Goal: Information Seeking & Learning: Learn about a topic

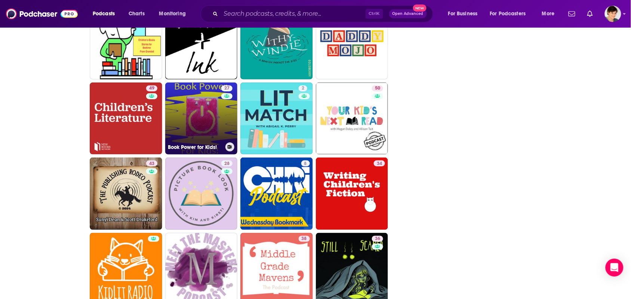
scroll to position [1075, 0]
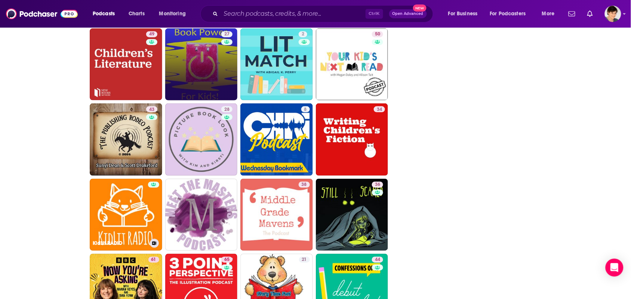
drag, startPoint x: 118, startPoint y: 218, endPoint x: 474, endPoint y: 218, distance: 356.3
click at [483, 217] on div "Follow Rate Play Apps List Bookmark Share Tell Me Why Contact This Podcast Expo…" at bounding box center [481, 17] width 112 height 1952
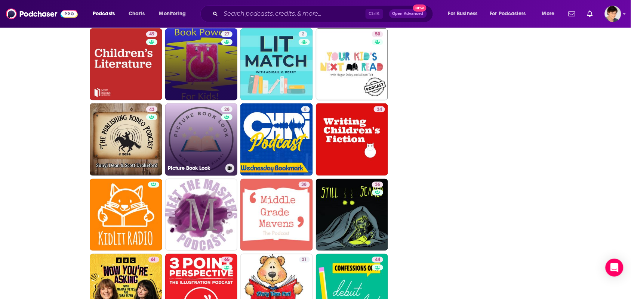
scroll to position [1215, 0]
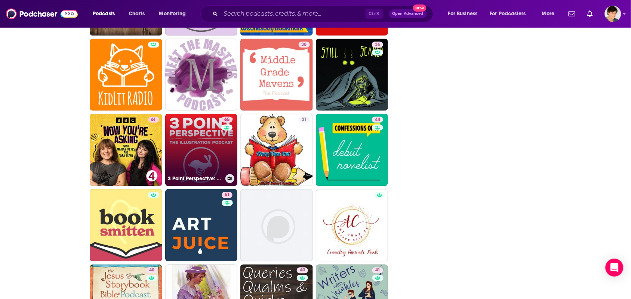
drag, startPoint x: 224, startPoint y: 158, endPoint x: 209, endPoint y: 146, distance: 18.9
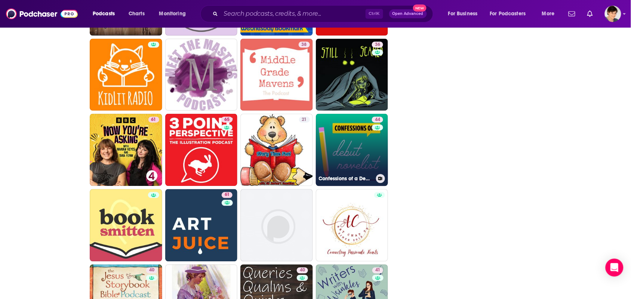
scroll to position [1309, 0]
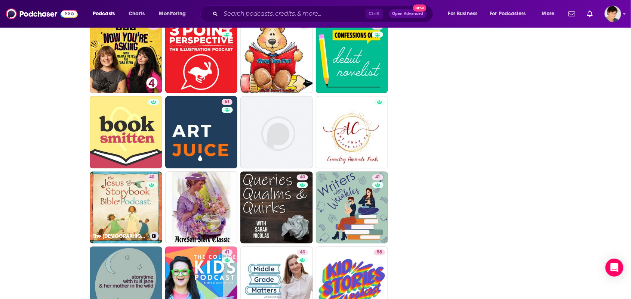
drag, startPoint x: 144, startPoint y: 211, endPoint x: 440, endPoint y: 204, distance: 296.6
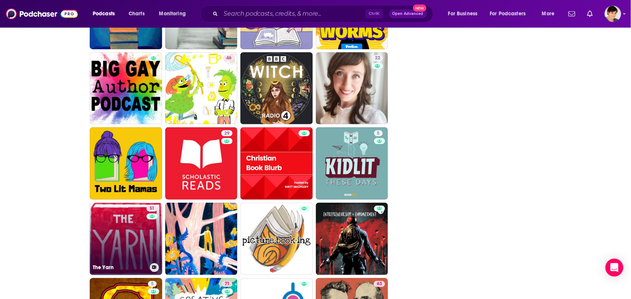
scroll to position [1773, 0]
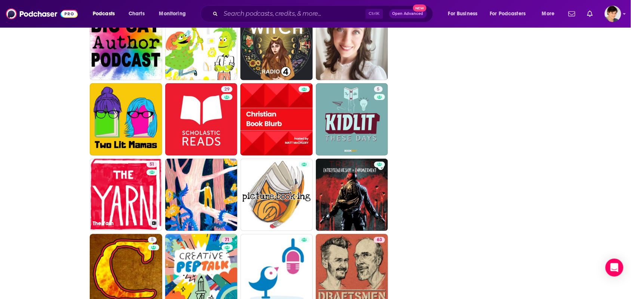
drag, startPoint x: 126, startPoint y: 190, endPoint x: 485, endPoint y: 202, distance: 359.9
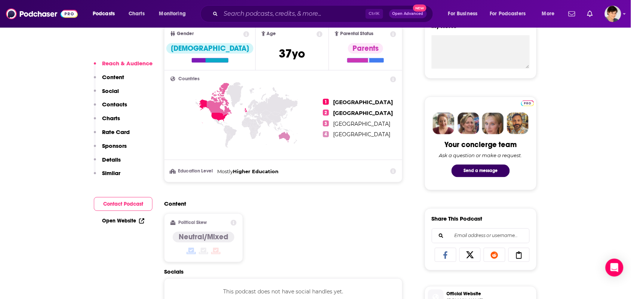
scroll to position [421, 0]
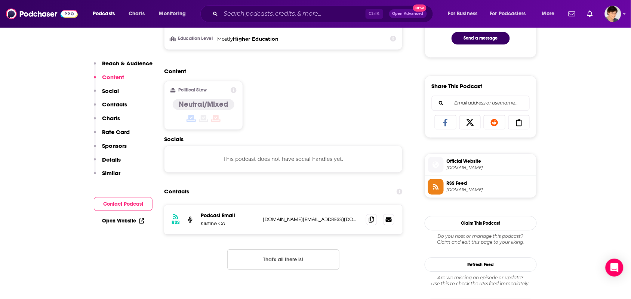
click at [375, 215] on div at bounding box center [380, 220] width 28 height 11
click at [370, 218] on icon at bounding box center [371, 220] width 5 height 6
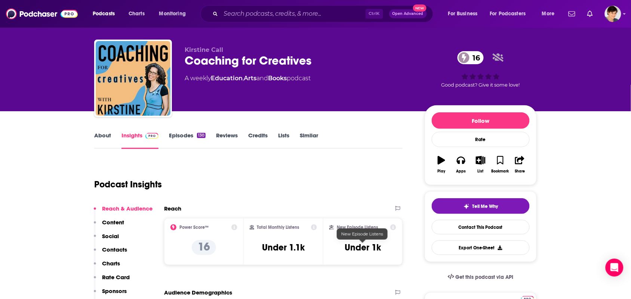
scroll to position [0, 0]
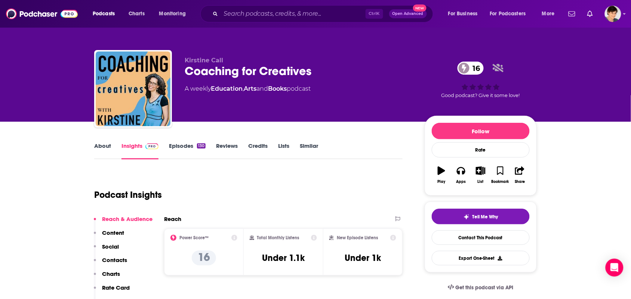
click at [105, 153] on link "About" at bounding box center [102, 150] width 17 height 17
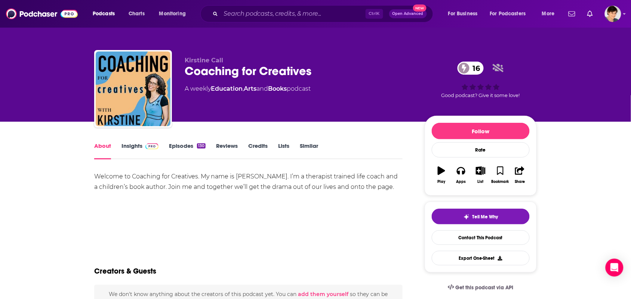
scroll to position [47, 0]
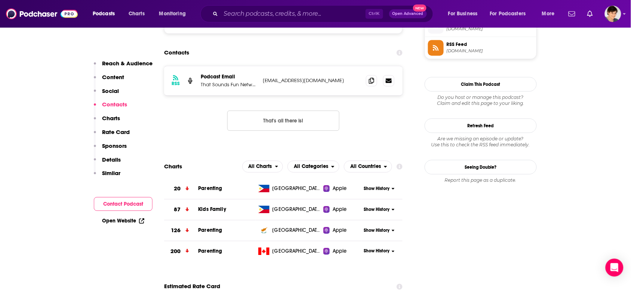
scroll to position [561, 0]
click at [369, 83] on icon at bounding box center [371, 80] width 5 height 6
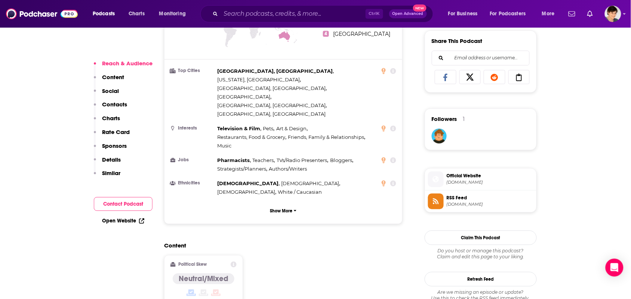
scroll to position [608, 0]
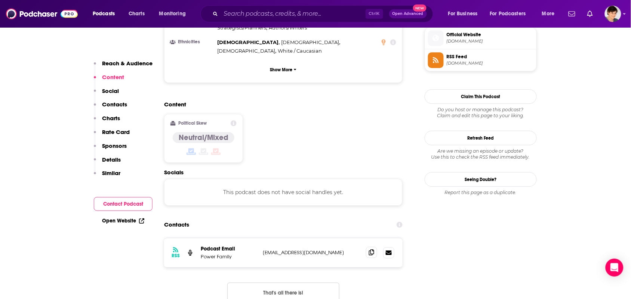
click at [378, 248] on div at bounding box center [380, 253] width 28 height 11
click at [375, 247] on span at bounding box center [371, 252] width 11 height 11
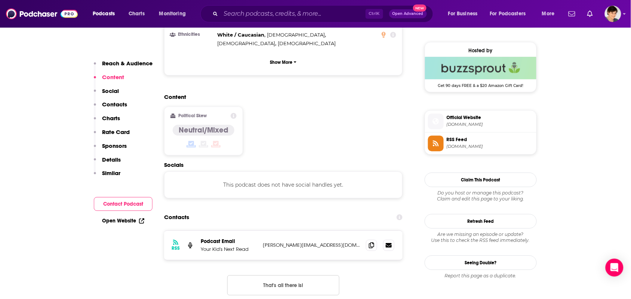
scroll to position [608, 0]
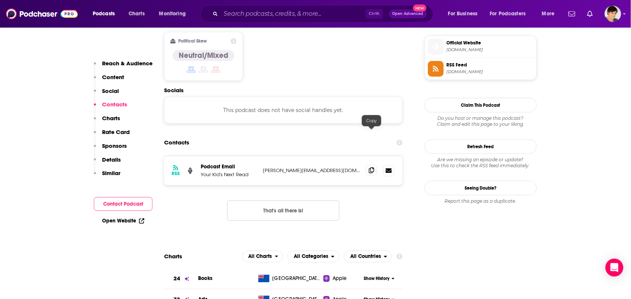
click at [374, 167] on icon at bounding box center [371, 170] width 5 height 6
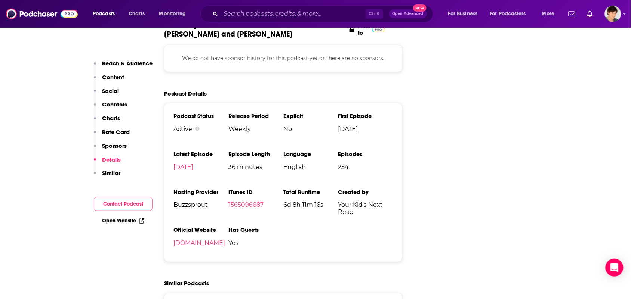
scroll to position [1075, 0]
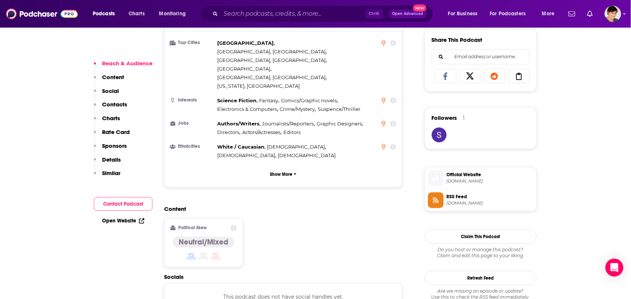
scroll to position [654, 0]
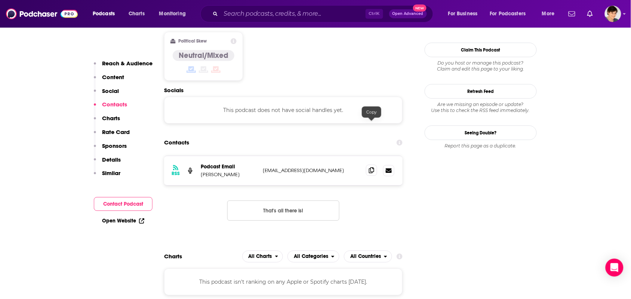
click at [374, 167] on icon at bounding box center [371, 170] width 5 height 6
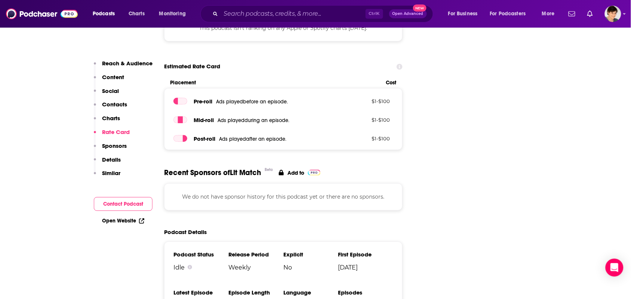
scroll to position [981, 0]
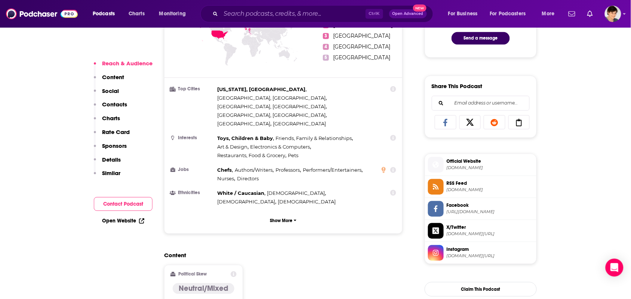
scroll to position [654, 0]
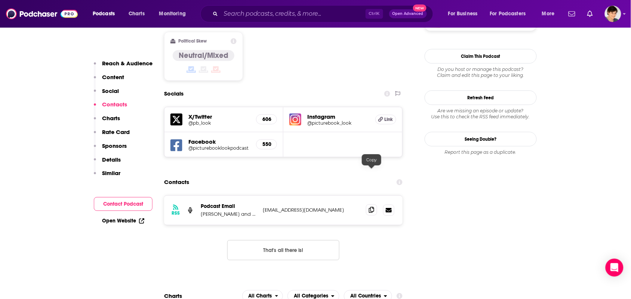
click at [376, 205] on span at bounding box center [371, 210] width 11 height 11
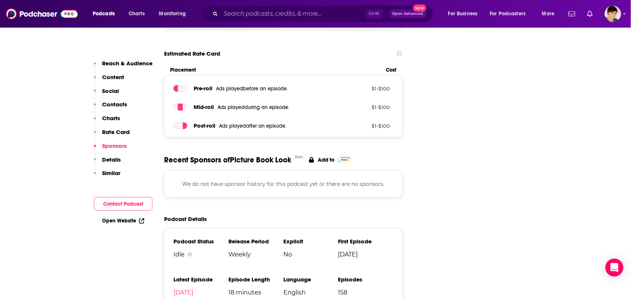
scroll to position [1028, 0]
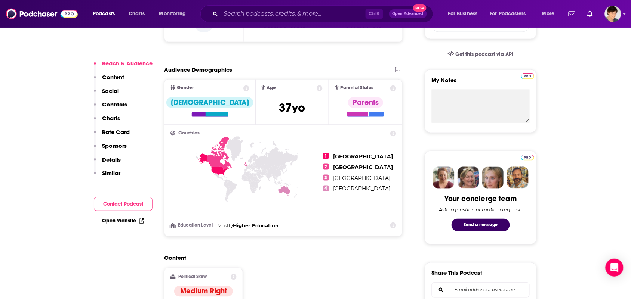
scroll to position [467, 0]
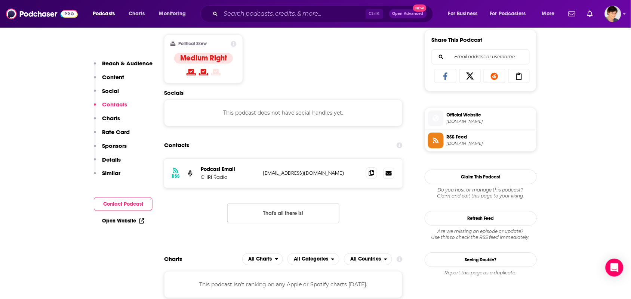
click at [369, 176] on icon at bounding box center [371, 173] width 5 height 6
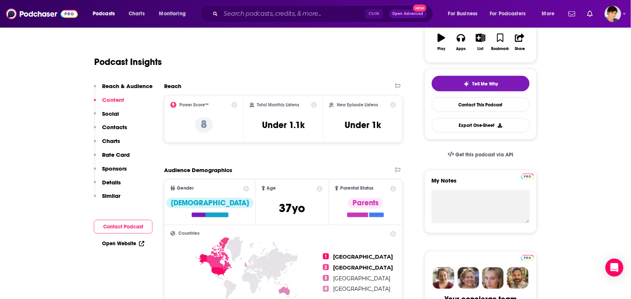
scroll to position [0, 0]
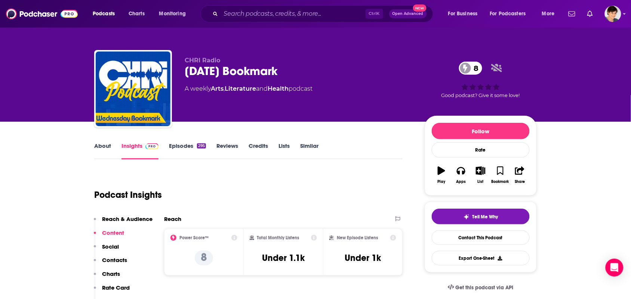
click at [95, 151] on link "About" at bounding box center [102, 150] width 17 height 17
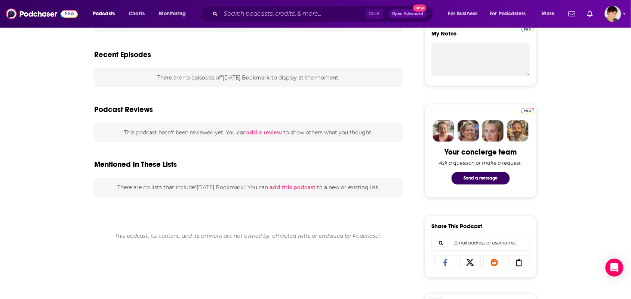
scroll to position [93, 0]
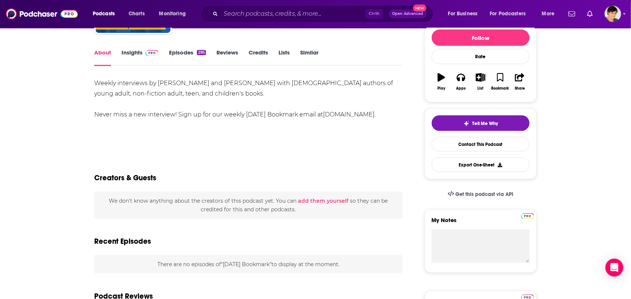
click at [178, 58] on link "Episodes 295" at bounding box center [187, 57] width 37 height 17
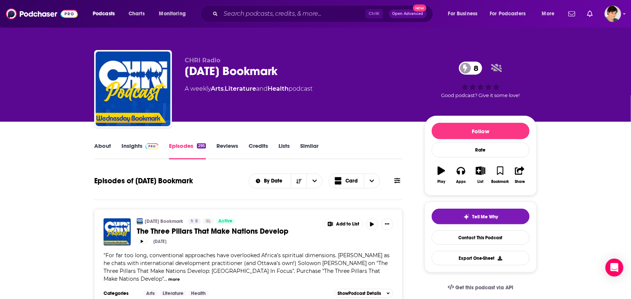
click at [101, 146] on link "About" at bounding box center [102, 150] width 17 height 17
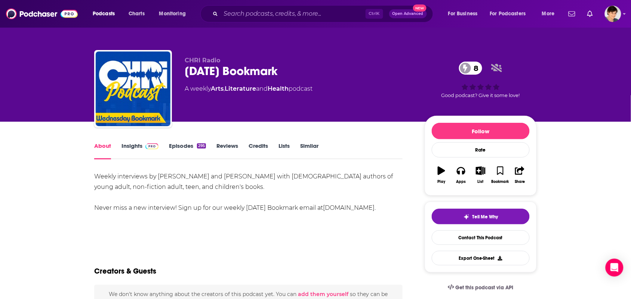
drag, startPoint x: 311, startPoint y: 71, endPoint x: 193, endPoint y: 77, distance: 118.3
click at [193, 77] on div "Wednesday Bookmark 8" at bounding box center [299, 71] width 228 height 15
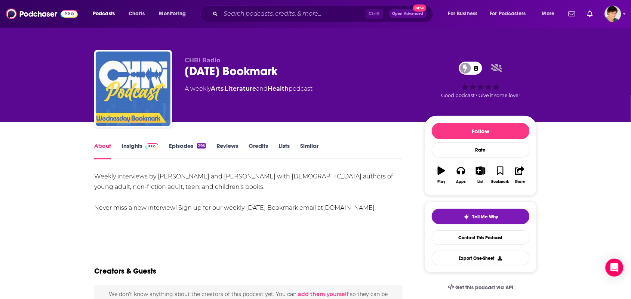
click at [169, 79] on img "Wednesday Bookmark" at bounding box center [133, 89] width 75 height 75
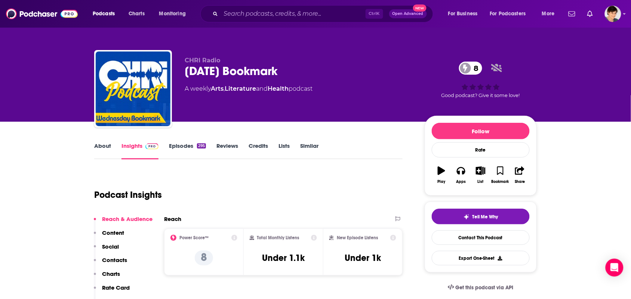
click at [217, 64] on div "Wednesday Bookmark 8" at bounding box center [299, 71] width 228 height 15
drag, startPoint x: 310, startPoint y: 63, endPoint x: 307, endPoint y: 74, distance: 11.6
click at [307, 75] on div "CHRI Radio Wednesday Bookmark 8 A weekly Arts , Literature and Health podcast" at bounding box center [299, 87] width 228 height 60
copy div "Wednesday Bookmark"
drag, startPoint x: 293, startPoint y: 100, endPoint x: 279, endPoint y: 101, distance: 15.0
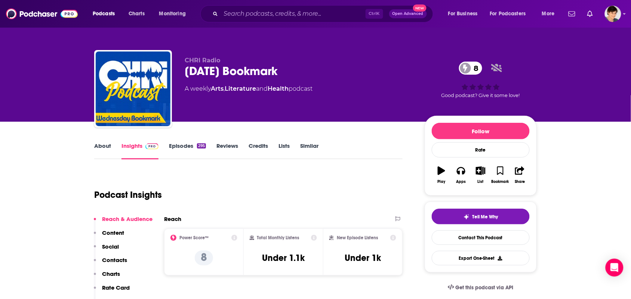
click at [286, 101] on div "CHRI Radio Wednesday Bookmark 8 A weekly Arts , Literature and Health podcast" at bounding box center [299, 87] width 228 height 60
drag, startPoint x: 256, startPoint y: 100, endPoint x: 223, endPoint y: 96, distance: 33.5
click at [224, 97] on div "CHRI Radio Wednesday Bookmark 8 A weekly Arts , Literature and Health podcast" at bounding box center [299, 87] width 228 height 60
drag, startPoint x: 217, startPoint y: 96, endPoint x: 223, endPoint y: 98, distance: 5.8
click at [215, 95] on div "CHRI Radio Wednesday Bookmark 8 A weekly Arts , Literature and Health podcast" at bounding box center [299, 87] width 228 height 60
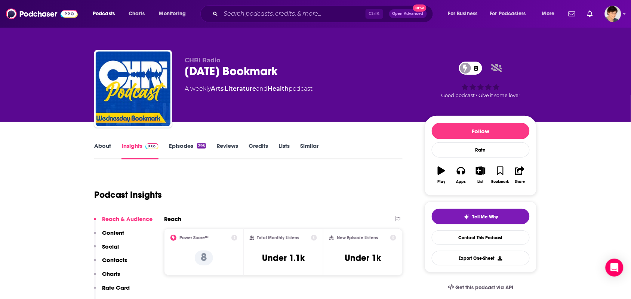
click at [224, 98] on div "CHRI Radio Wednesday Bookmark 8 A weekly Arts , Literature and Health podcast" at bounding box center [299, 87] width 228 height 60
drag, startPoint x: 293, startPoint y: 103, endPoint x: 232, endPoint y: 101, distance: 61.7
click at [233, 101] on div "CHRI Radio Wednesday Bookmark 8 A weekly Arts , Literature and Health podcast" at bounding box center [299, 87] width 228 height 60
drag, startPoint x: 220, startPoint y: 100, endPoint x: 279, endPoint y: 109, distance: 59.4
click at [218, 98] on div "CHRI Radio Wednesday Bookmark 8 A weekly Arts , Literature and Health podcast" at bounding box center [299, 87] width 228 height 60
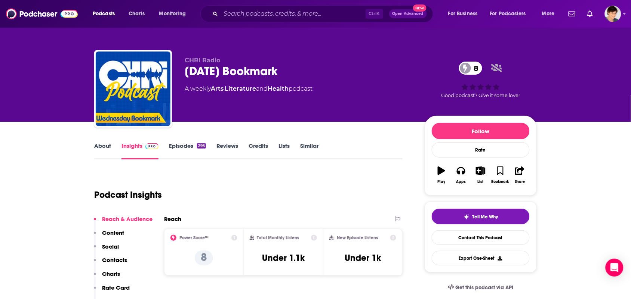
click at [281, 111] on div "CHRI Radio Wednesday Bookmark 8 A weekly Arts , Literature and Health podcast" at bounding box center [299, 87] width 228 height 60
drag, startPoint x: 293, startPoint y: 101, endPoint x: 212, endPoint y: 95, distance: 81.4
click at [212, 95] on div "CHRI Radio Wednesday Bookmark 8 A weekly Arts , Literature and Health podcast" at bounding box center [299, 87] width 228 height 60
copy div "Arts , Literature and Health"
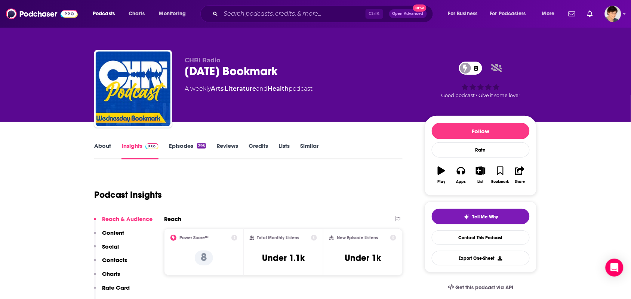
click at [103, 153] on link "About" at bounding box center [102, 150] width 17 height 17
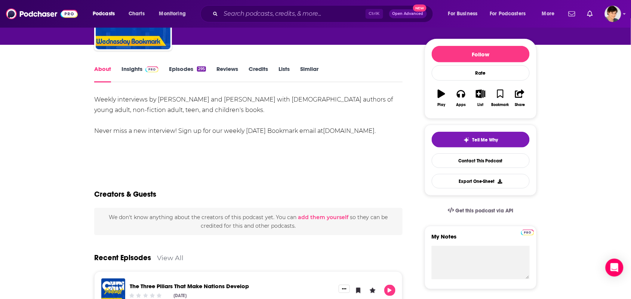
scroll to position [93, 0]
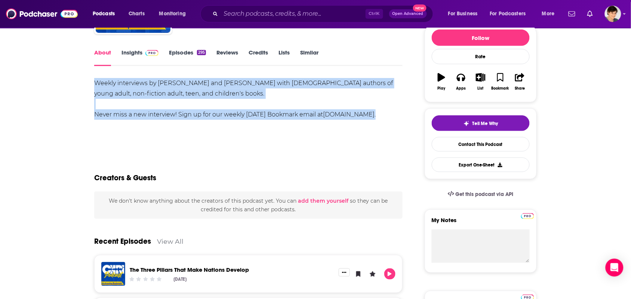
drag, startPoint x: 391, startPoint y: 116, endPoint x: 95, endPoint y: 83, distance: 297.6
click at [95, 83] on div "Weekly interviews by Care Baldwin and Brock Tozer with Christian authors of you…" at bounding box center [248, 99] width 308 height 42
copy div "Weekly interviews by Care Baldwin and Brock Tozer with Christian authors of you…"
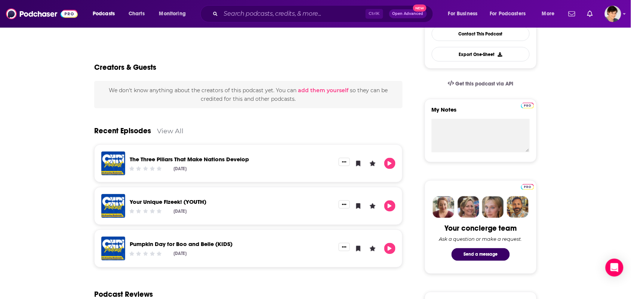
scroll to position [327, 0]
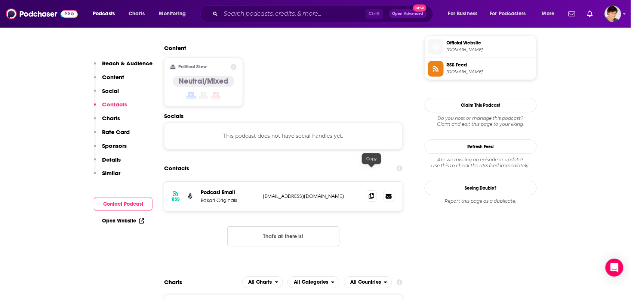
click at [372, 193] on icon at bounding box center [371, 196] width 5 height 6
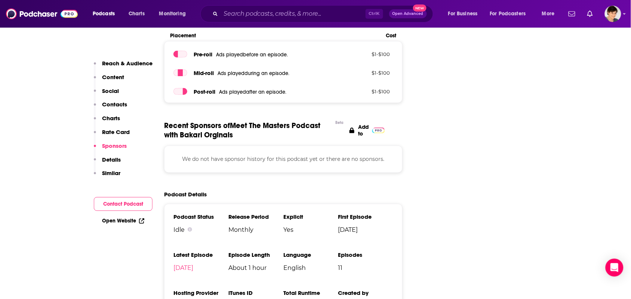
scroll to position [1028, 0]
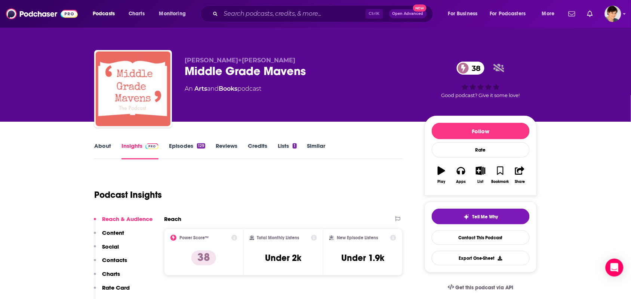
click at [103, 154] on link "About" at bounding box center [102, 150] width 17 height 17
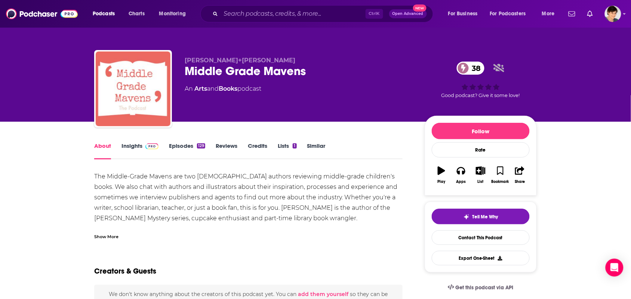
click at [122, 238] on div "Show More" at bounding box center [248, 234] width 308 height 13
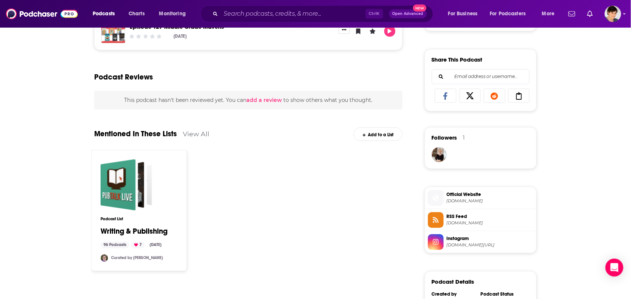
scroll to position [467, 0]
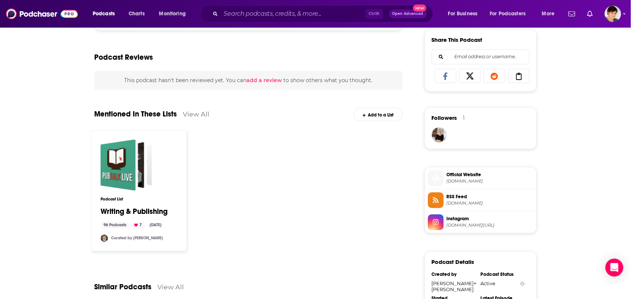
click at [474, 183] on span "middlegradepodcast.com" at bounding box center [490, 182] width 87 height 6
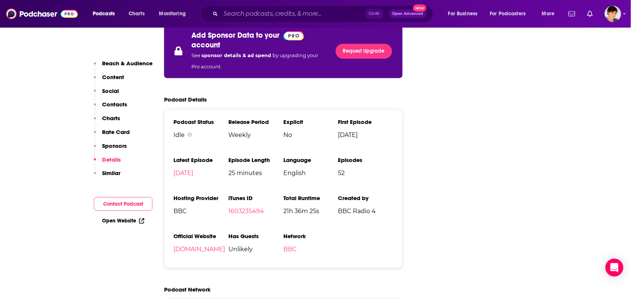
scroll to position [1402, 0]
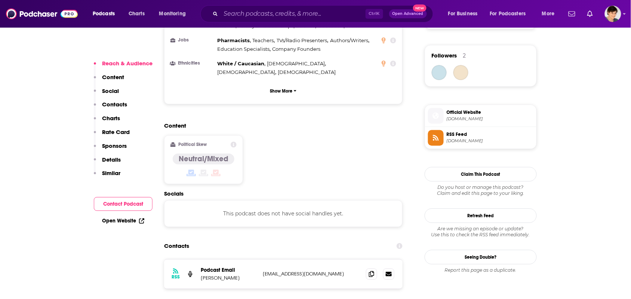
scroll to position [561, 0]
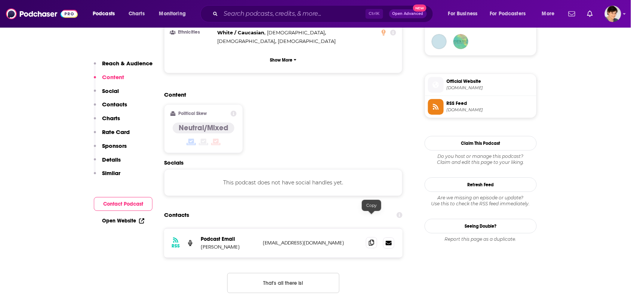
click at [373, 240] on icon at bounding box center [371, 243] width 5 height 6
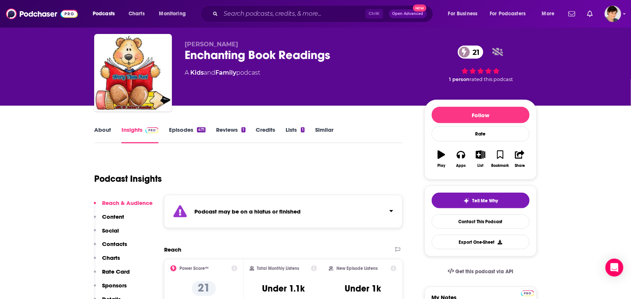
scroll to position [0, 0]
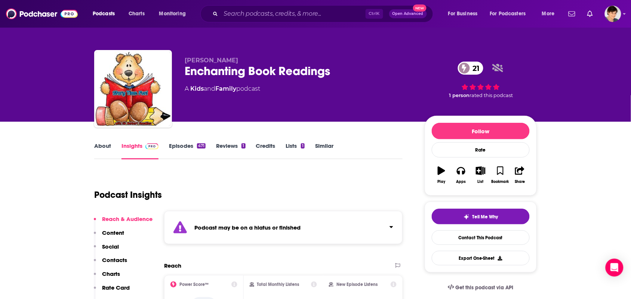
click at [103, 145] on link "About" at bounding box center [102, 150] width 17 height 17
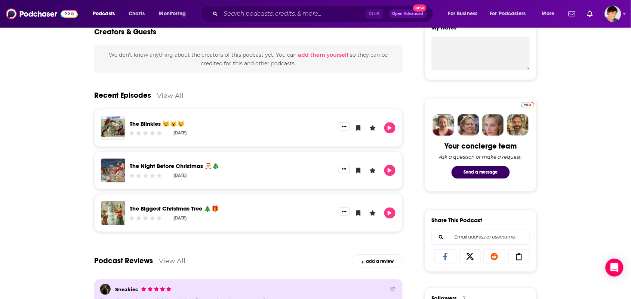
scroll to position [327, 0]
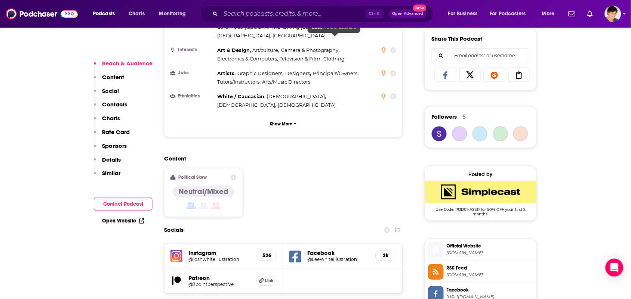
scroll to position [514, 0]
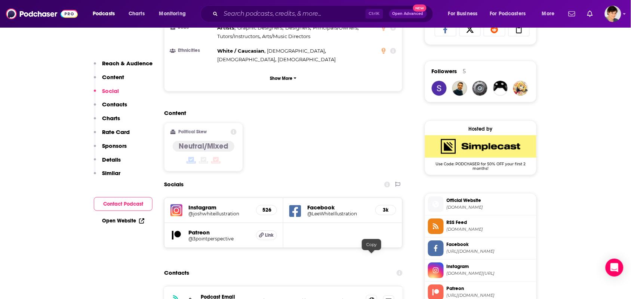
click at [374, 295] on span at bounding box center [371, 300] width 11 height 11
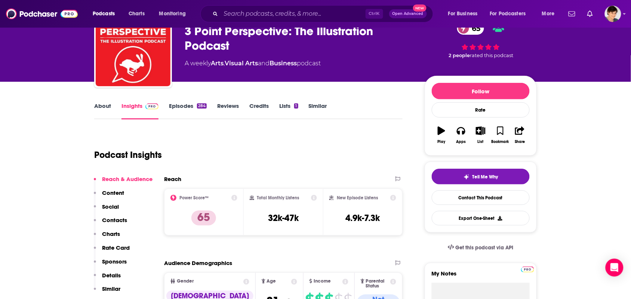
scroll to position [0, 0]
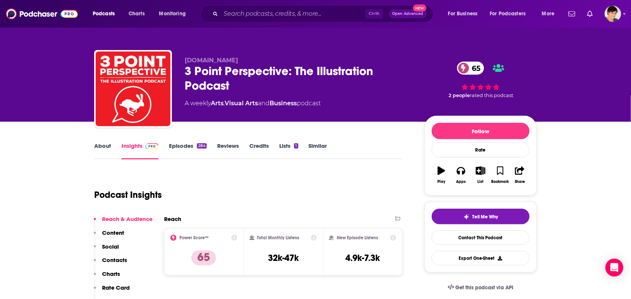
click at [96, 154] on link "About" at bounding box center [102, 150] width 17 height 17
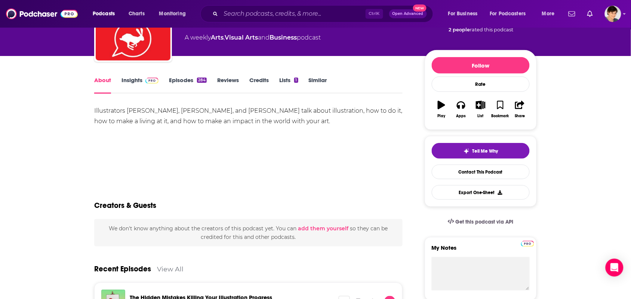
scroll to position [47, 0]
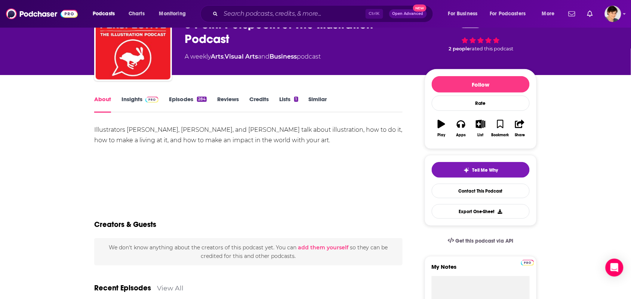
click at [135, 96] on link "Insights" at bounding box center [140, 104] width 37 height 17
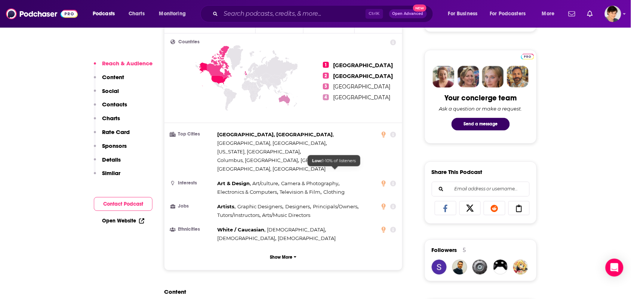
scroll to position [467, 0]
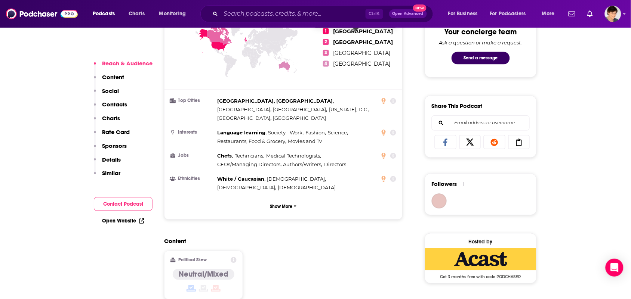
scroll to position [561, 0]
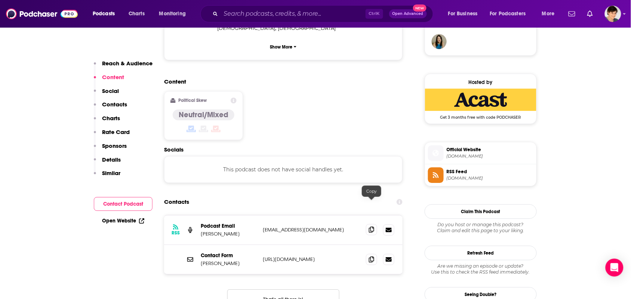
click at [371, 224] on span at bounding box center [371, 229] width 11 height 11
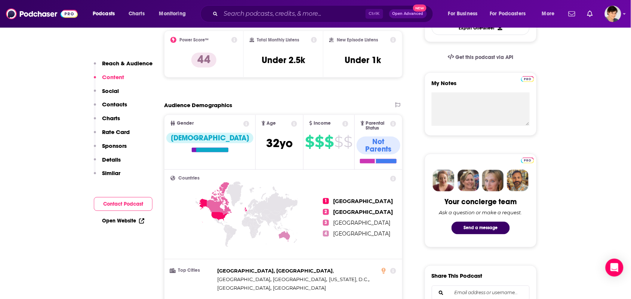
scroll to position [0, 0]
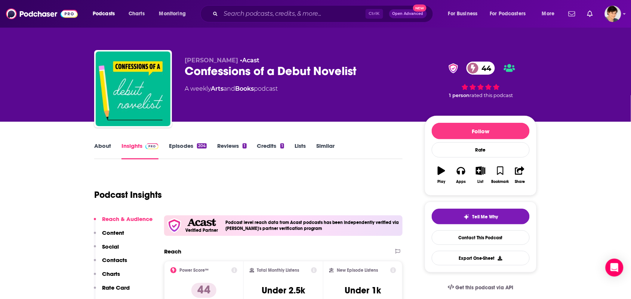
click at [105, 143] on link "About" at bounding box center [102, 150] width 17 height 17
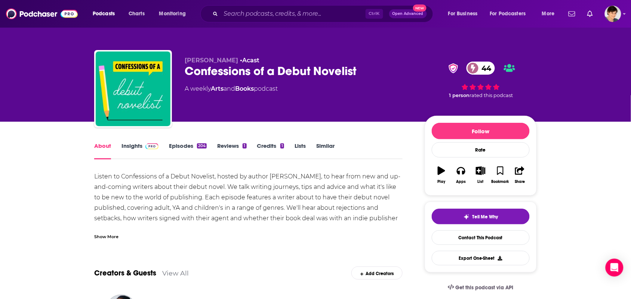
click at [149, 236] on div "Show More" at bounding box center [248, 234] width 308 height 13
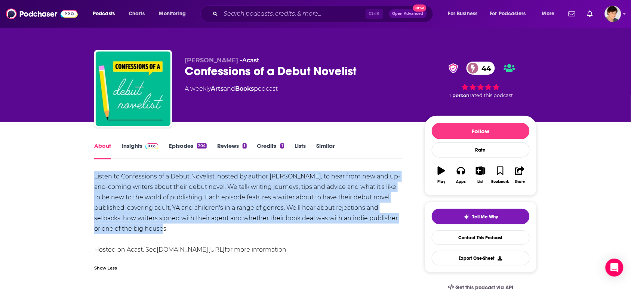
drag, startPoint x: 178, startPoint y: 225, endPoint x: 93, endPoint y: 171, distance: 100.4
copy div "Listen to Confessions of a Debut Novelist, hosted by author Chloe Timms, to hea…"
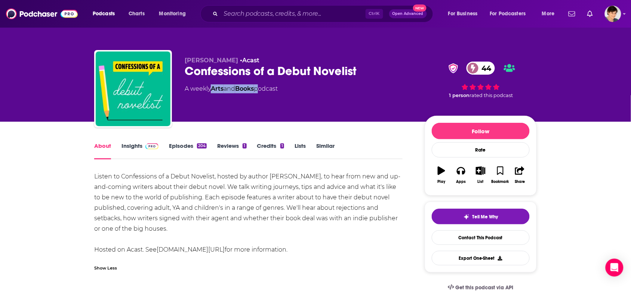
drag, startPoint x: 261, startPoint y: 98, endPoint x: 214, endPoint y: 90, distance: 47.7
click at [214, 90] on div "Chloe Timms • Acast Confessions of a Debut Novelist 44 A weekly Arts and Books …" at bounding box center [299, 87] width 228 height 60
copy div "Arts and Books"
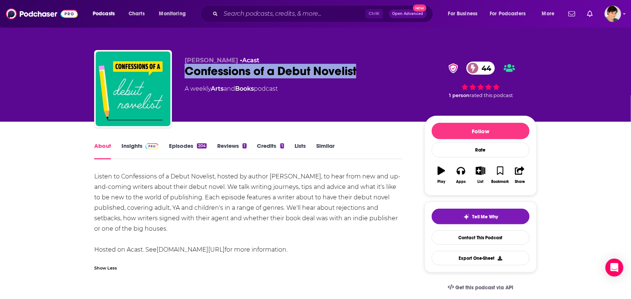
drag, startPoint x: 366, startPoint y: 74, endPoint x: 181, endPoint y: 72, distance: 185.1
click at [181, 72] on div "Chloe Timms • Acast Confessions of a Debut Novelist 44 A weekly Arts and Books …" at bounding box center [315, 90] width 443 height 81
copy h1 "Confessions of a Debut Novelist"
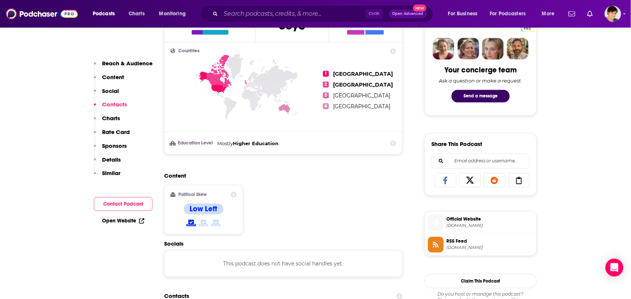
scroll to position [514, 0]
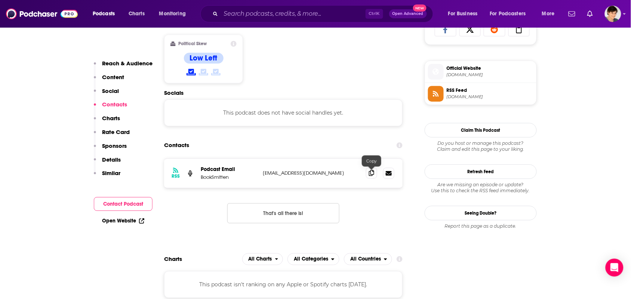
click at [369, 176] on icon at bounding box center [371, 173] width 5 height 6
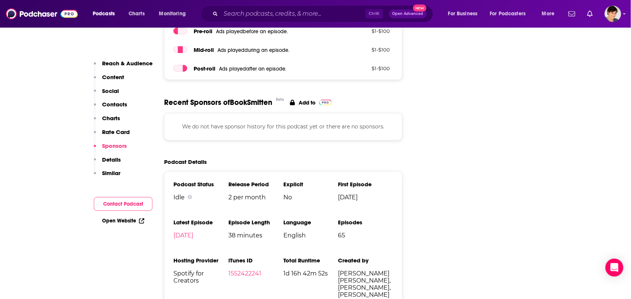
scroll to position [1028, 0]
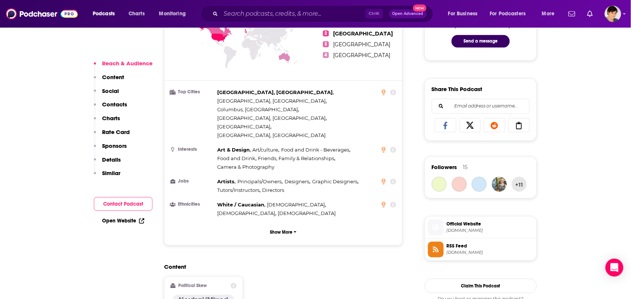
scroll to position [608, 0]
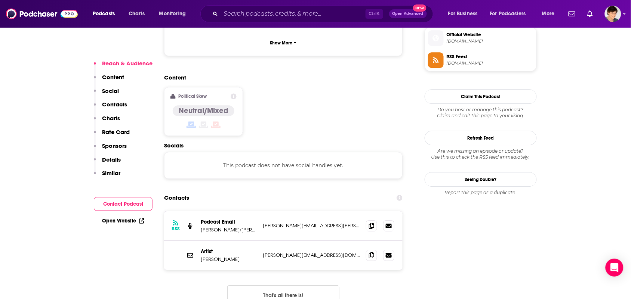
click at [365, 212] on div "RSS Podcast Email [PERSON_NAME]/[PERSON_NAME] [PERSON_NAME][EMAIL_ADDRESS][PERS…" at bounding box center [283, 227] width 239 height 30
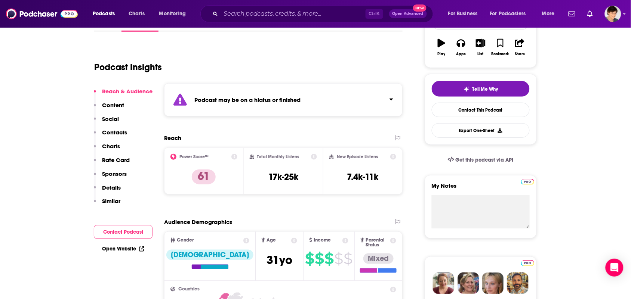
scroll to position [0, 0]
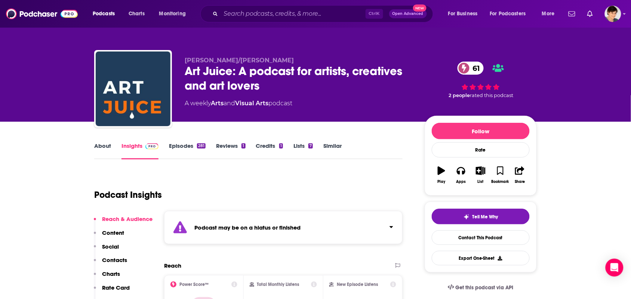
click at [107, 148] on link "About" at bounding box center [102, 150] width 17 height 17
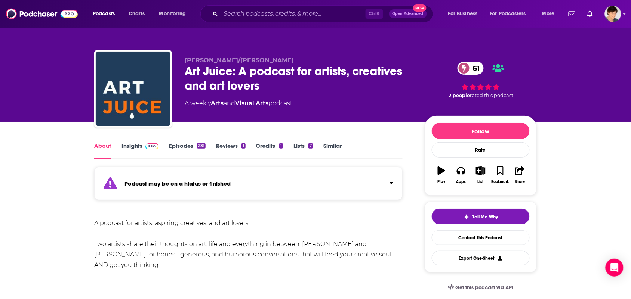
click at [148, 270] on div "A podcast for artists, aspiring creatives, and art lovers. Two artists share th…" at bounding box center [248, 244] width 308 height 52
click at [126, 150] on link "Insights" at bounding box center [140, 150] width 37 height 17
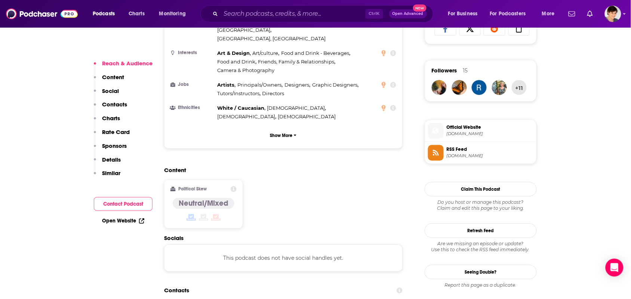
scroll to position [561, 0]
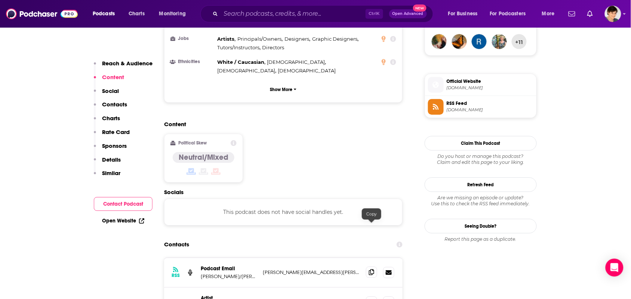
click at [371, 267] on span at bounding box center [371, 272] width 11 height 11
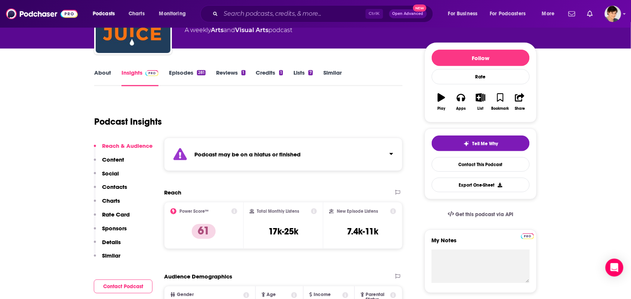
scroll to position [0, 0]
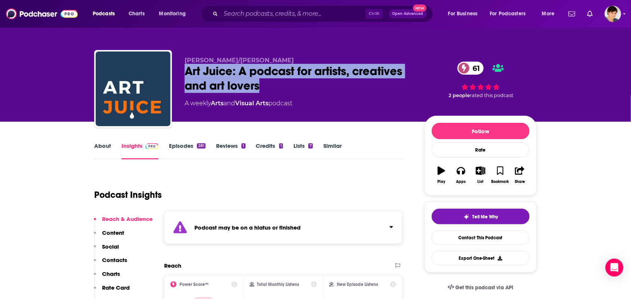
drag, startPoint x: 283, startPoint y: 89, endPoint x: 185, endPoint y: 72, distance: 99.1
click at [185, 72] on div "Art Juice: A podcast for artists, creatives and art lovers 61" at bounding box center [299, 78] width 228 height 29
copy h2 "Art Juice: A podcast for artists, creatives and art lovers"
drag, startPoint x: 184, startPoint y: 58, endPoint x: 283, endPoint y: 62, distance: 99.6
click at [283, 62] on div "Louise Fletcher/Alice Sheridan Art Juice: A podcast for artists, creatives and …" at bounding box center [315, 90] width 443 height 81
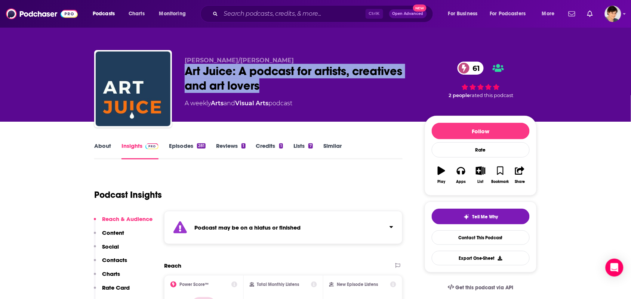
copy span "Louise Fletcher/Alice Sheridan"
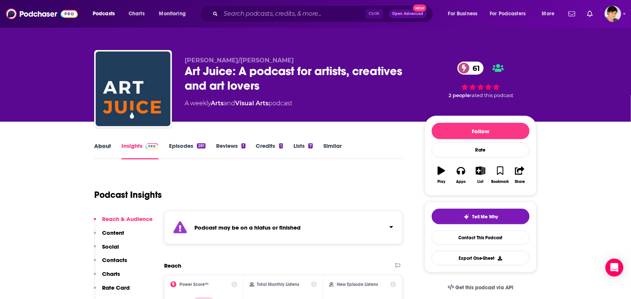
click at [115, 145] on div "About" at bounding box center [107, 150] width 27 height 17
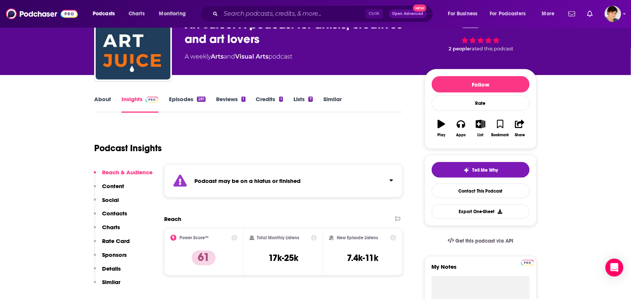
click at [101, 106] on link "About" at bounding box center [102, 104] width 17 height 17
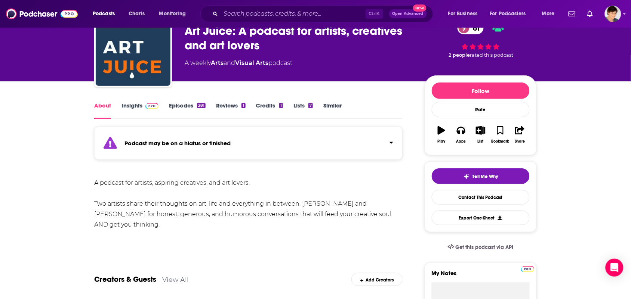
scroll to position [93, 0]
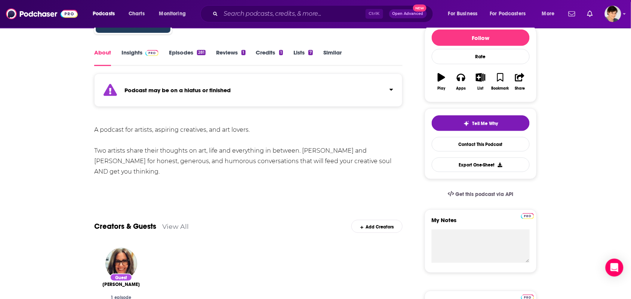
drag, startPoint x: 135, startPoint y: 169, endPoint x: 90, endPoint y: 130, distance: 59.3
copy div "A podcast for artists, aspiring creatives, and art lovers. Two artists share th…"
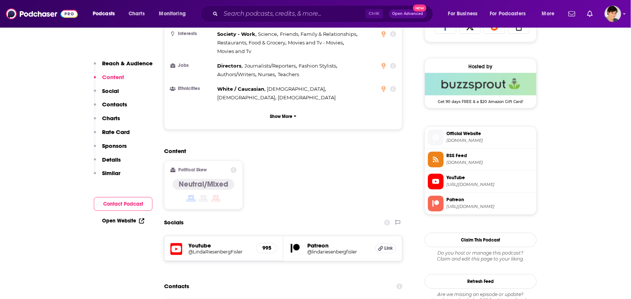
scroll to position [701, 0]
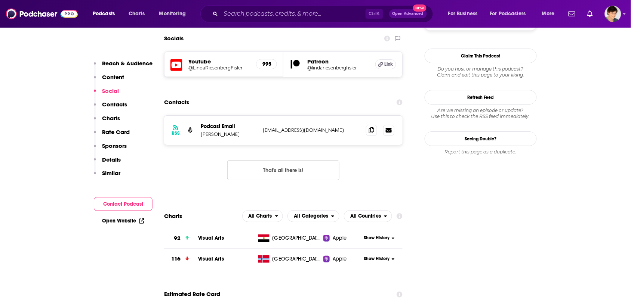
click at [378, 125] on div at bounding box center [380, 130] width 28 height 11
click at [371, 127] on icon at bounding box center [371, 130] width 5 height 6
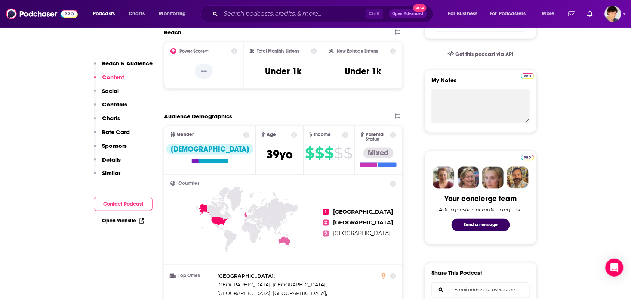
scroll to position [0, 0]
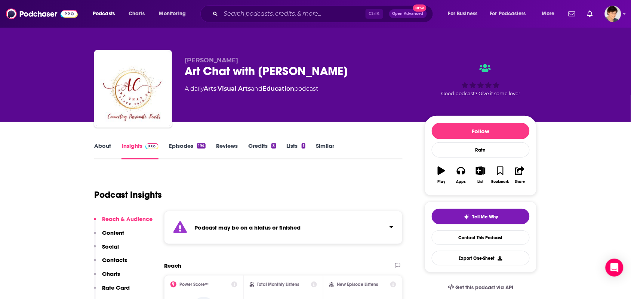
click at [103, 149] on link "About" at bounding box center [102, 150] width 17 height 17
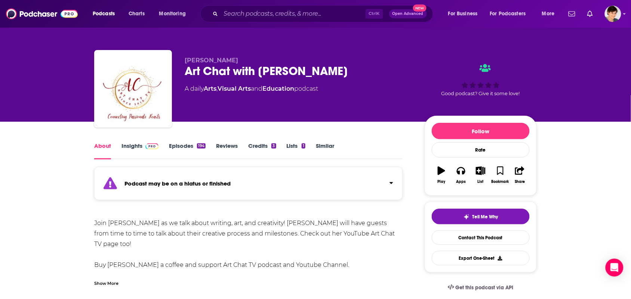
scroll to position [47, 0]
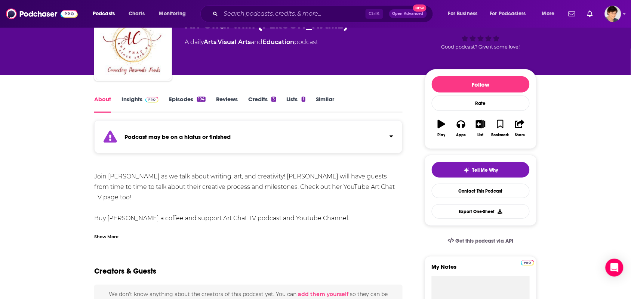
click at [111, 232] on div "Show More" at bounding box center [248, 234] width 308 height 13
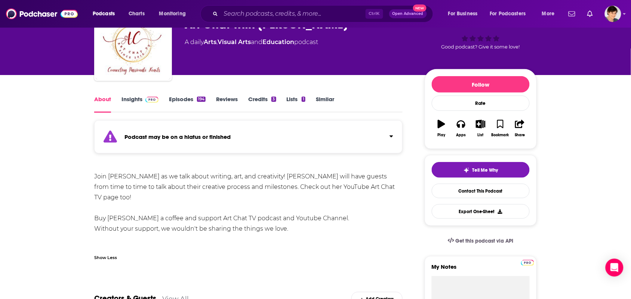
click at [176, 106] on link "Episodes 194" at bounding box center [187, 104] width 37 height 17
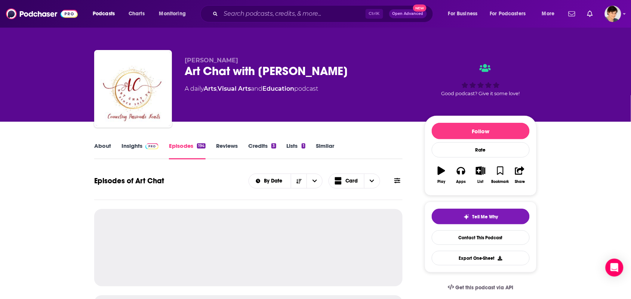
drag, startPoint x: 417, startPoint y: 62, endPoint x: 389, endPoint y: 71, distance: 29.6
click at [389, 70] on div "Linda Riesenberg Fisler Art Chat with Linda Riesenberg Fisler A daily Arts , Vi…" at bounding box center [361, 90] width 352 height 67
copy div "Art Chat with Linda Riesenberg Fisler"
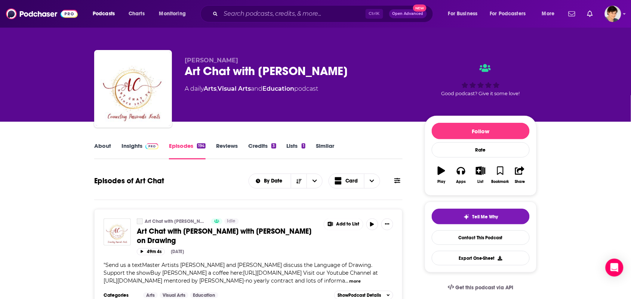
drag, startPoint x: 179, startPoint y: 59, endPoint x: 251, endPoint y: 4, distance: 90.4
click at [288, 61] on div "Linda Riesenberg Fisler Art Chat with Linda Riesenberg Fisler A daily Arts , Vi…" at bounding box center [315, 90] width 443 height 81
copy span "Linda Riesenberg Fisler"
click at [114, 143] on div "About" at bounding box center [107, 150] width 27 height 17
click at [108, 143] on link "About" at bounding box center [102, 150] width 17 height 17
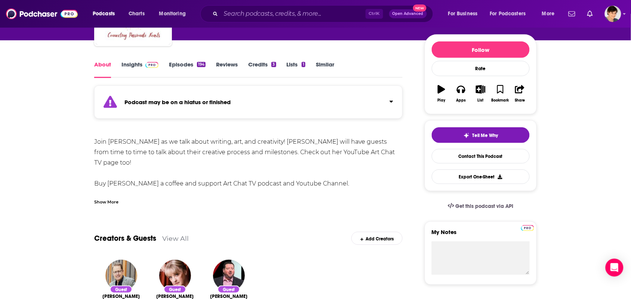
scroll to position [93, 0]
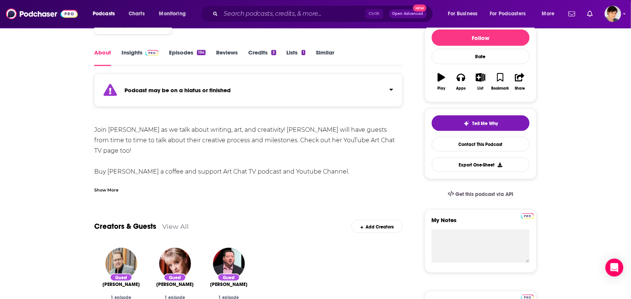
click at [134, 193] on div "Show More" at bounding box center [248, 187] width 308 height 13
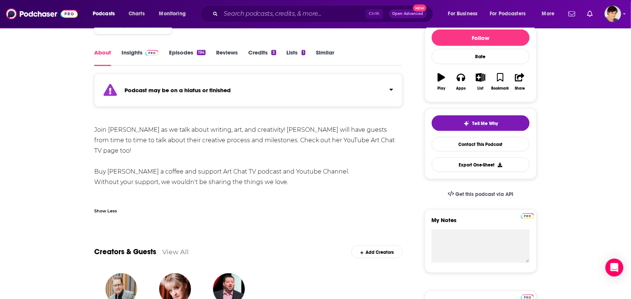
drag, startPoint x: 305, startPoint y: 176, endPoint x: 77, endPoint y: 126, distance: 233.1
copy div "Join Linda Fisler as we talk about writing, art, and creativity! Linda will hav…"
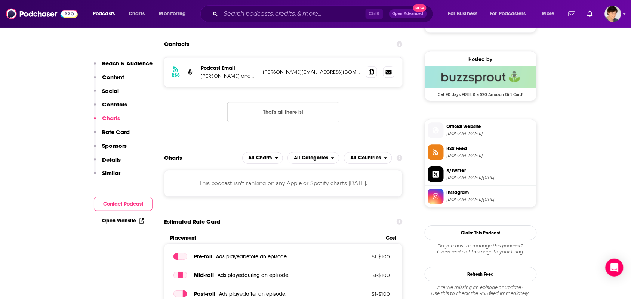
scroll to position [561, 0]
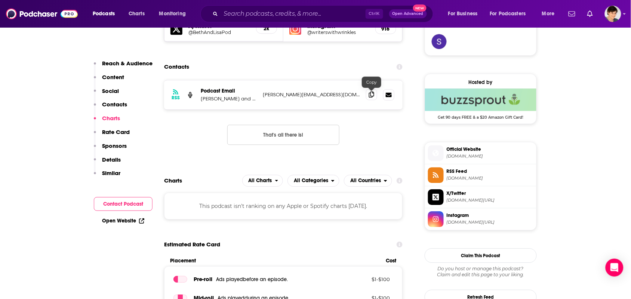
click at [371, 99] on span at bounding box center [371, 94] width 11 height 11
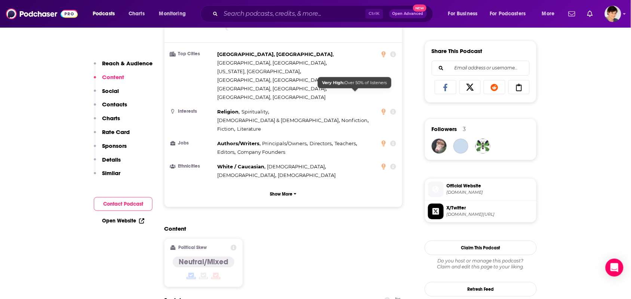
scroll to position [561, 0]
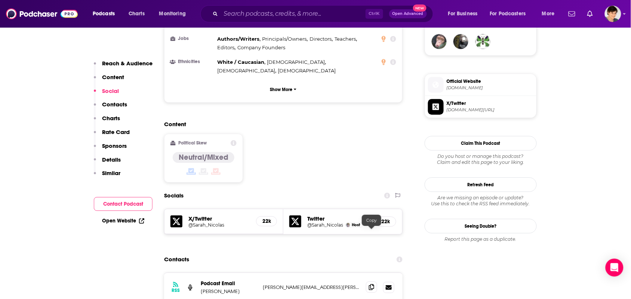
click at [369, 282] on span at bounding box center [371, 287] width 11 height 11
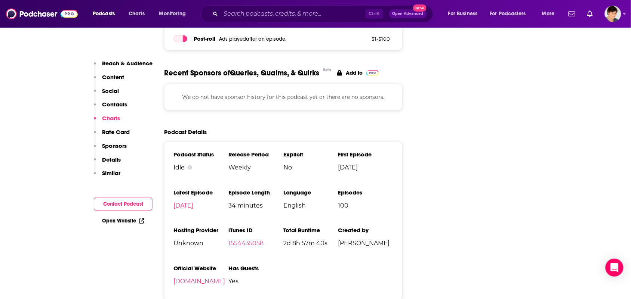
scroll to position [1122, 0]
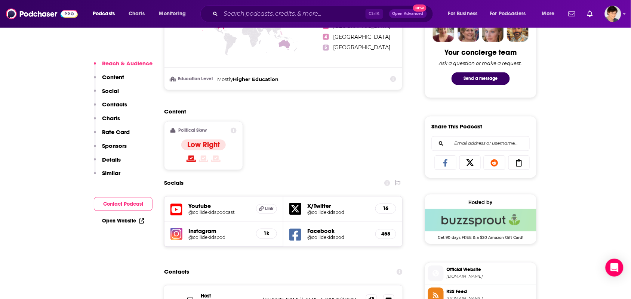
scroll to position [561, 0]
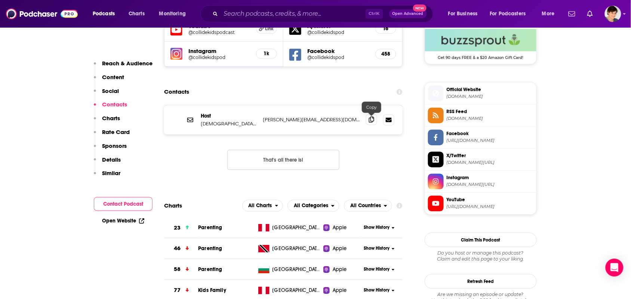
click at [371, 119] on icon at bounding box center [371, 120] width 5 height 6
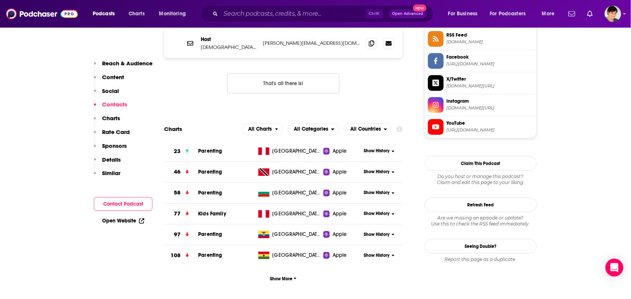
scroll to position [514, 0]
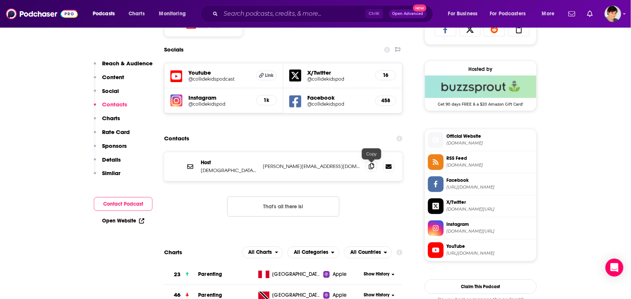
click at [376, 166] on span at bounding box center [371, 166] width 11 height 11
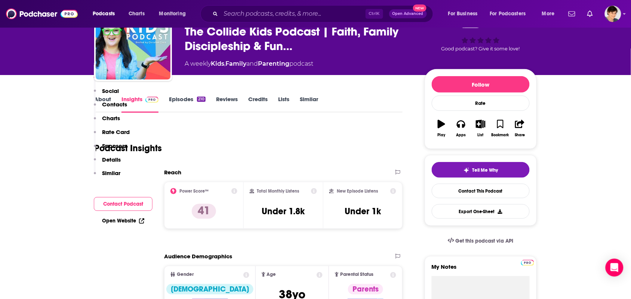
scroll to position [0, 0]
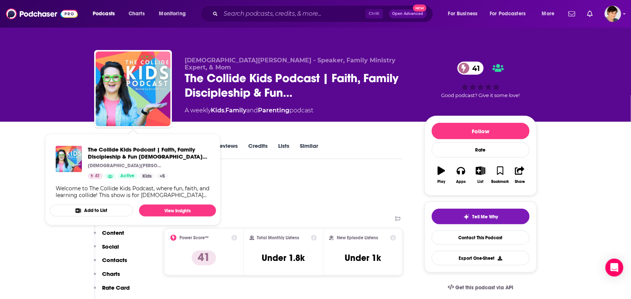
click at [261, 175] on div "Podcast Insights" at bounding box center [245, 191] width 302 height 38
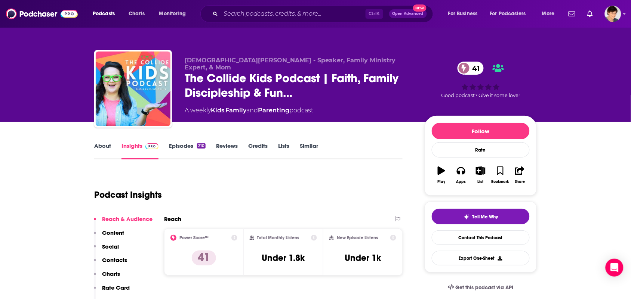
click at [98, 155] on link "About" at bounding box center [102, 150] width 17 height 17
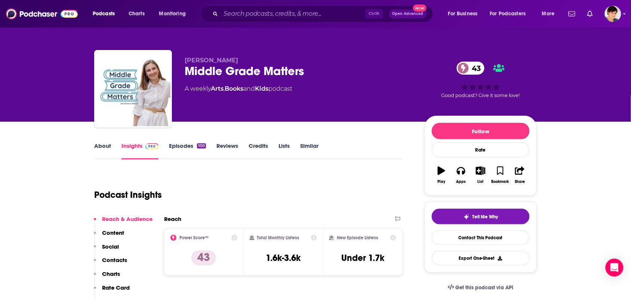
drag, startPoint x: 303, startPoint y: 77, endPoint x: 308, endPoint y: 73, distance: 5.8
click at [307, 75] on div "Middle Grade Matters 43" at bounding box center [299, 71] width 228 height 15
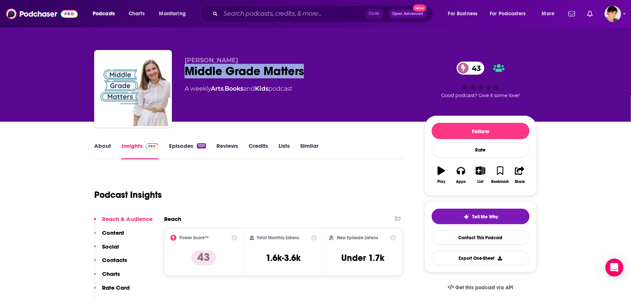
drag, startPoint x: 311, startPoint y: 70, endPoint x: 185, endPoint y: 70, distance: 126.0
click at [185, 70] on div "Middle Grade Matters 43" at bounding box center [299, 71] width 228 height 15
copy h2 "Middle Grade Matters"
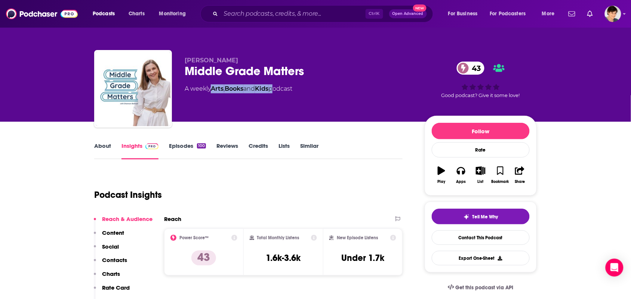
drag, startPoint x: 277, startPoint y: 95, endPoint x: 214, endPoint y: 104, distance: 63.5
click at [214, 104] on div "Shannon Balloon Middle Grade Matters 43 A weekly Arts , Books and Kids podcast" at bounding box center [299, 87] width 228 height 60
copy div "Arts , Books and Kids"
drag, startPoint x: 245, startPoint y: 58, endPoint x: 184, endPoint y: 58, distance: 61.3
click at [184, 58] on div "Shannon Balloon Middle Grade Matters 43 A weekly Arts , Books and Kids podcast …" at bounding box center [315, 90] width 443 height 81
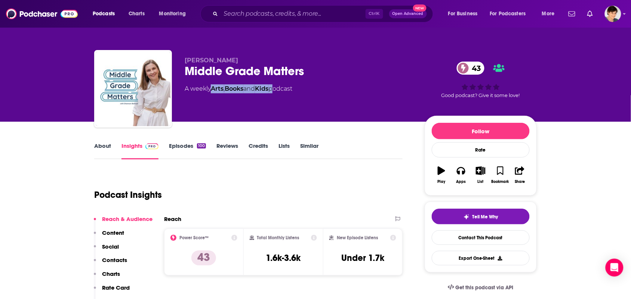
copy span "Shannon Balloon"
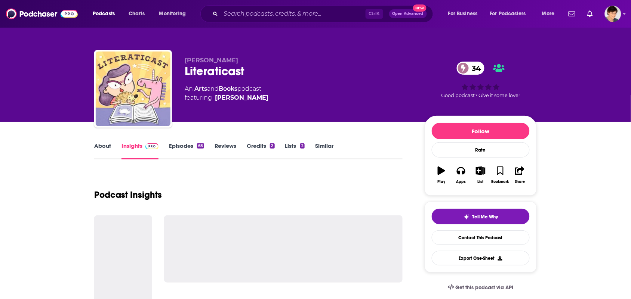
scroll to position [47, 0]
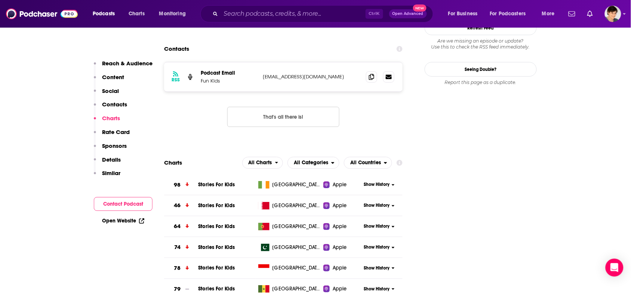
scroll to position [701, 0]
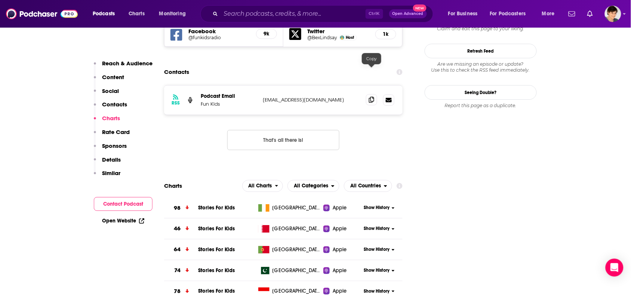
click at [376, 94] on span at bounding box center [371, 99] width 11 height 11
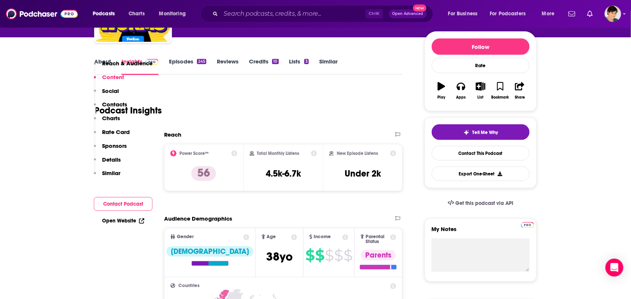
scroll to position [0, 0]
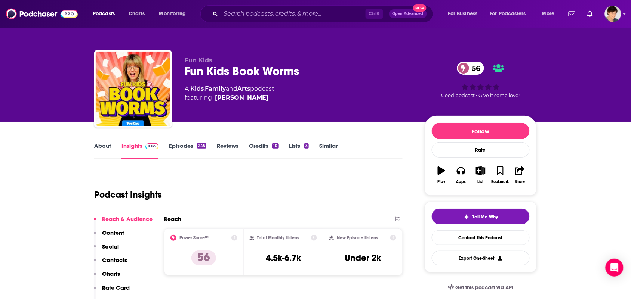
click at [99, 150] on link "About" at bounding box center [102, 150] width 17 height 17
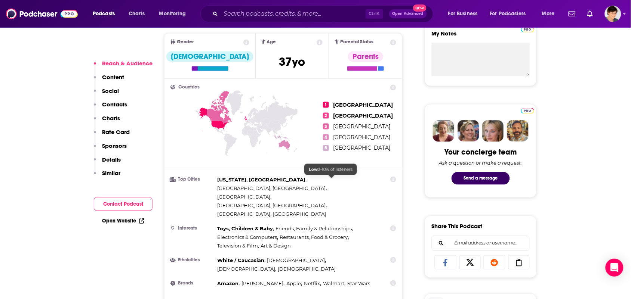
scroll to position [514, 0]
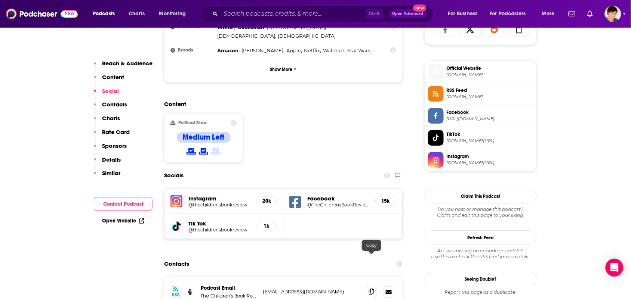
click at [369, 289] on icon at bounding box center [371, 292] width 5 height 6
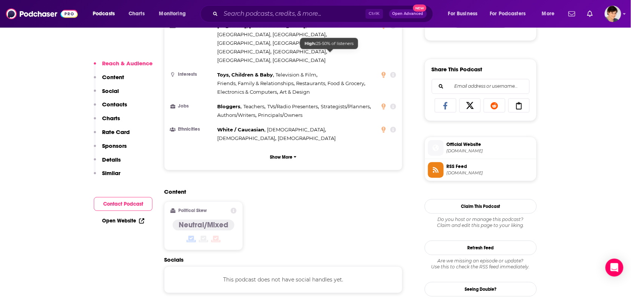
scroll to position [561, 0]
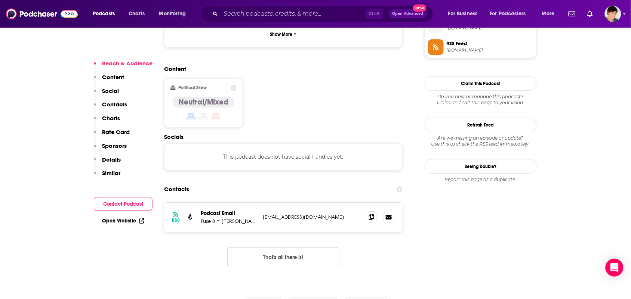
click at [370, 212] on span at bounding box center [371, 217] width 11 height 11
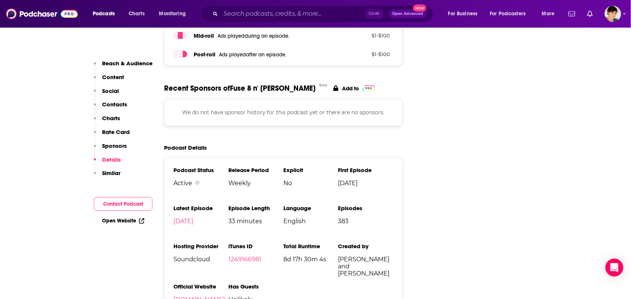
scroll to position [981, 0]
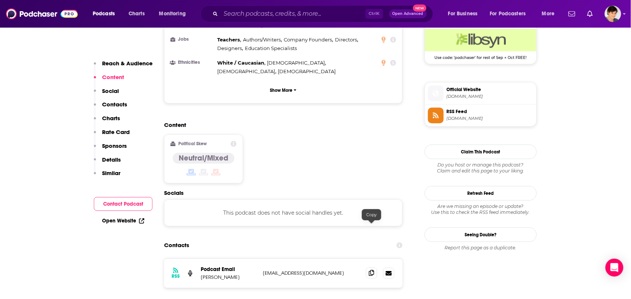
click at [373, 270] on icon at bounding box center [371, 273] width 5 height 6
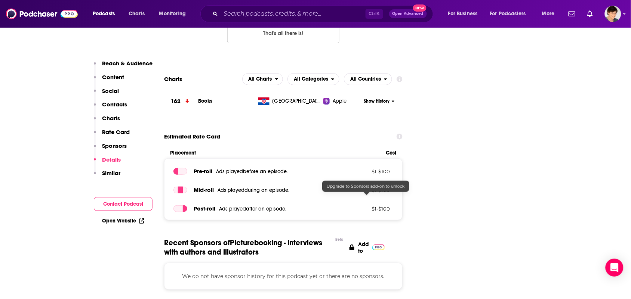
scroll to position [1122, 0]
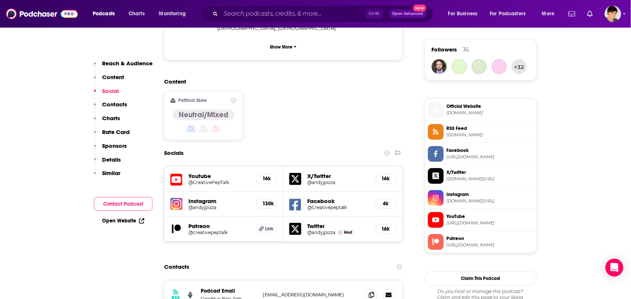
scroll to position [608, 0]
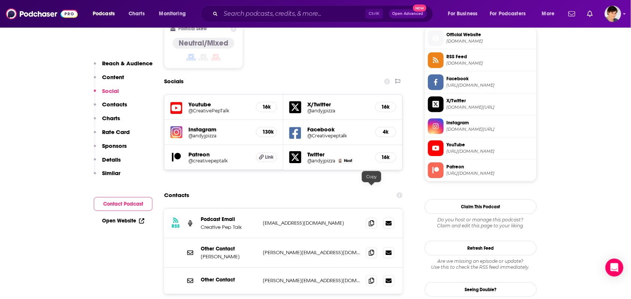
click at [375, 209] on div "RSS Podcast Email Creative Pep Talk hi@andyjpizza.com hi@andyjpizza.com" at bounding box center [283, 224] width 239 height 30
click at [376, 218] on span at bounding box center [371, 223] width 11 height 11
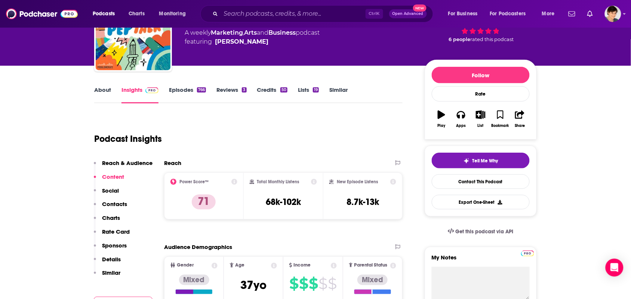
scroll to position [0, 0]
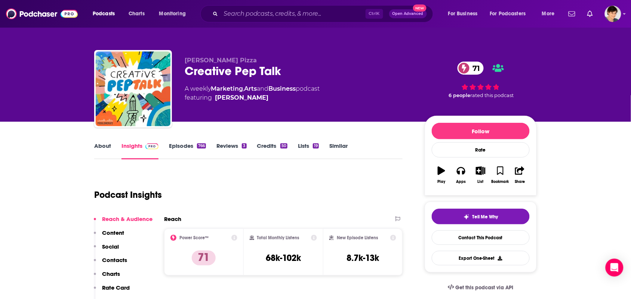
click at [108, 150] on link "About" at bounding box center [102, 150] width 17 height 17
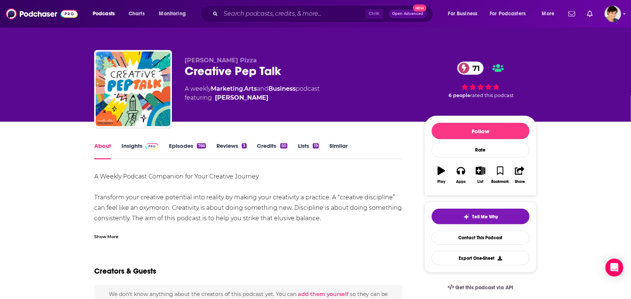
click at [162, 239] on div "Show More" at bounding box center [248, 234] width 308 height 13
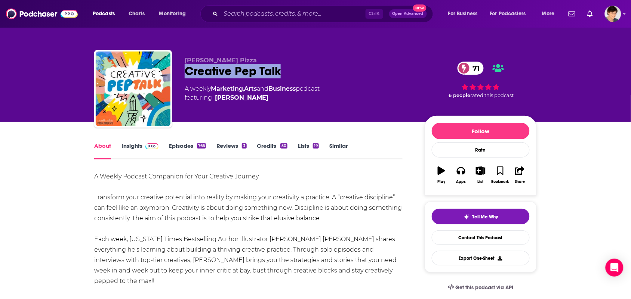
drag, startPoint x: 285, startPoint y: 75, endPoint x: 211, endPoint y: 20, distance: 92.1
click at [187, 68] on div "Creative Pep Talk 71" at bounding box center [299, 71] width 228 height 15
copy h1 "Creative Pep Talk"
drag, startPoint x: 207, startPoint y: 50, endPoint x: 184, endPoint y: 47, distance: 22.6
click at [184, 47] on div "Andy J. Pizza Creative Pep Talk 71 A weekly Marketing , Arts and Business podca…" at bounding box center [316, 81] width 454 height 81
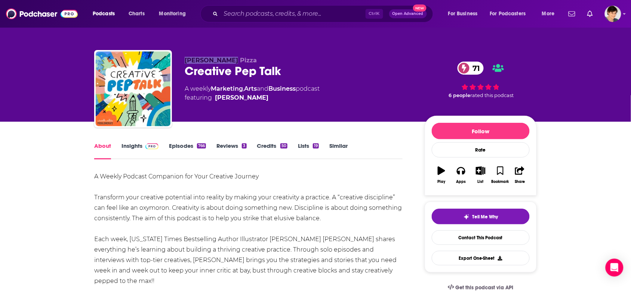
copy span "Andy J. Pizza"
drag, startPoint x: 300, startPoint y: 90, endPoint x: 217, endPoint y: 86, distance: 83.1
click at [217, 86] on div "A weekly Marketing , Arts and Business podcast featuring Andy J. Miller" at bounding box center [252, 93] width 135 height 18
click at [216, 86] on link "Marketing" at bounding box center [227, 88] width 32 height 7
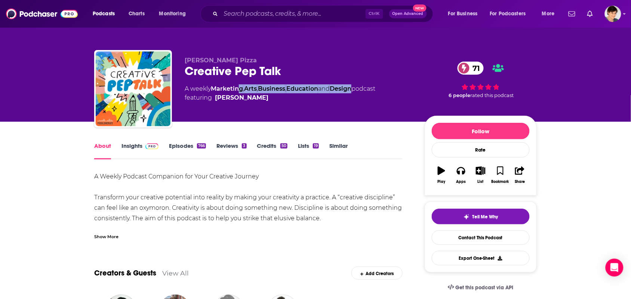
drag, startPoint x: 361, startPoint y: 86, endPoint x: 240, endPoint y: 90, distance: 120.8
click at [240, 90] on div "A weekly Marketing , Arts , Business , Education and Design podcast featuring A…" at bounding box center [280, 93] width 191 height 18
click at [218, 89] on link "Marketing" at bounding box center [227, 88] width 32 height 7
drag, startPoint x: 210, startPoint y: 89, endPoint x: 301, endPoint y: 90, distance: 91.6
click at [301, 90] on div "A weekly Marketing , Arts and Business podcast featuring Andy J. Miller" at bounding box center [252, 93] width 135 height 18
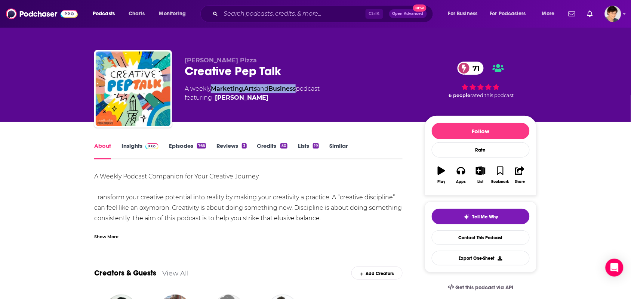
copy div "Marketing , Arts and Business"
click at [122, 237] on div "Show More" at bounding box center [248, 234] width 308 height 13
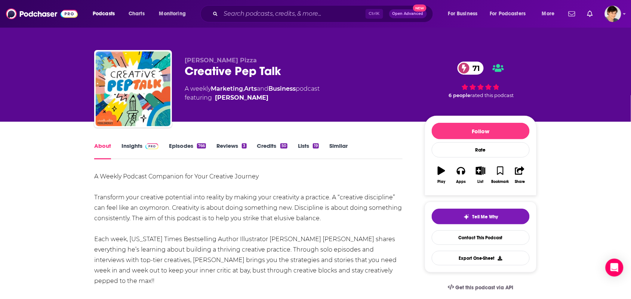
scroll to position [47, 0]
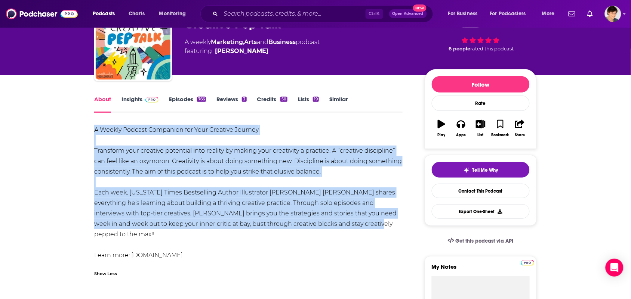
drag, startPoint x: 322, startPoint y: 224, endPoint x: 76, endPoint y: 131, distance: 262.9
copy div "A Weekly Podcast Companion for Your Creative Journey Transform your creative po…"
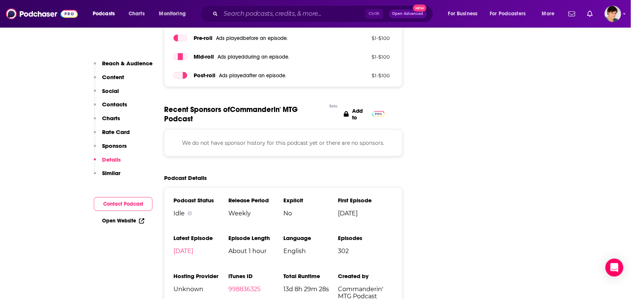
scroll to position [1262, 0]
